Goal: Consume media (video, audio): Consume media (video, audio)

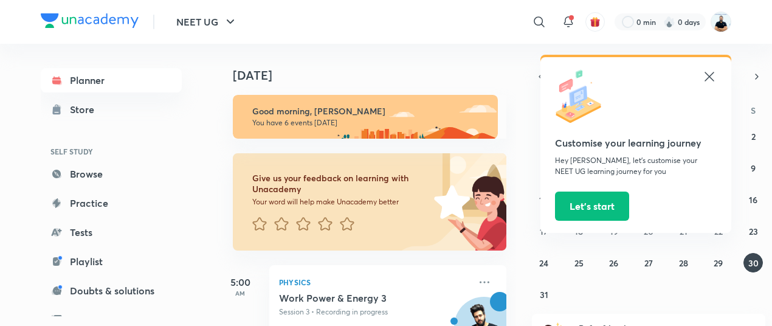
click at [709, 81] on icon at bounding box center [709, 76] width 15 height 15
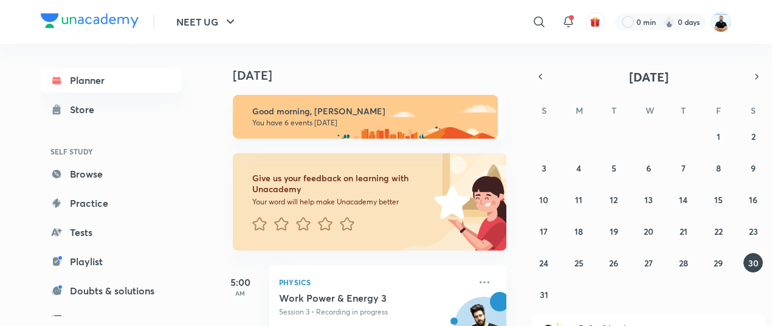
click at [722, 25] on img at bounding box center [721, 22] width 21 height 21
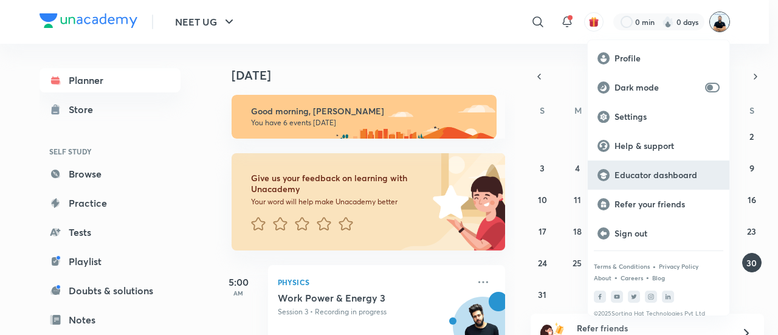
click at [659, 178] on p "Educator dashboard" at bounding box center [667, 175] width 105 height 11
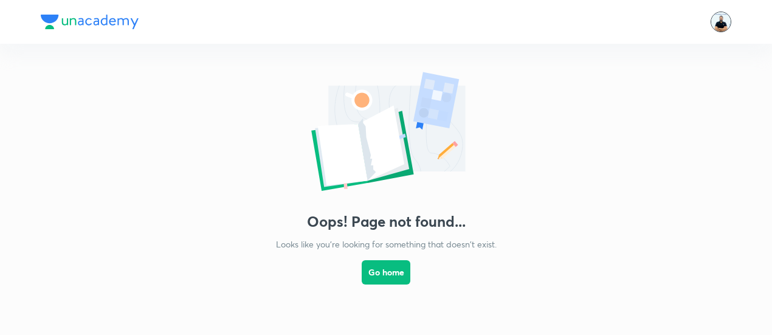
click at [722, 22] on img at bounding box center [721, 22] width 21 height 21
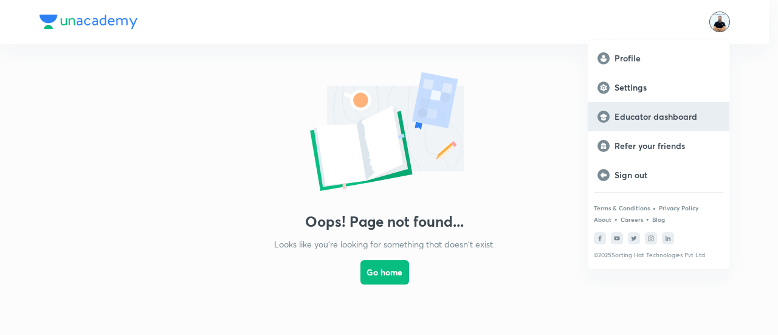
click at [653, 118] on p "Educator dashboard" at bounding box center [667, 116] width 105 height 11
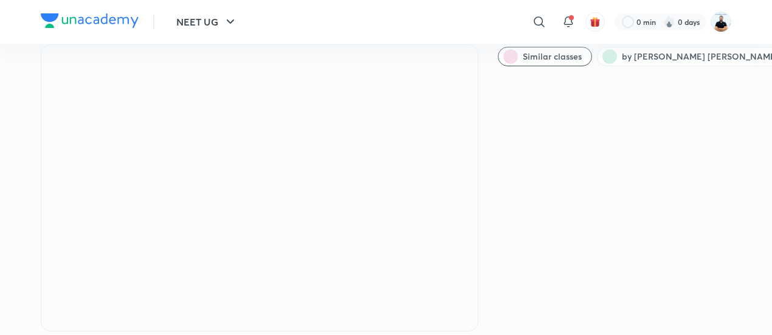
scroll to position [44, 0]
